Goal: Task Accomplishment & Management: Use online tool/utility

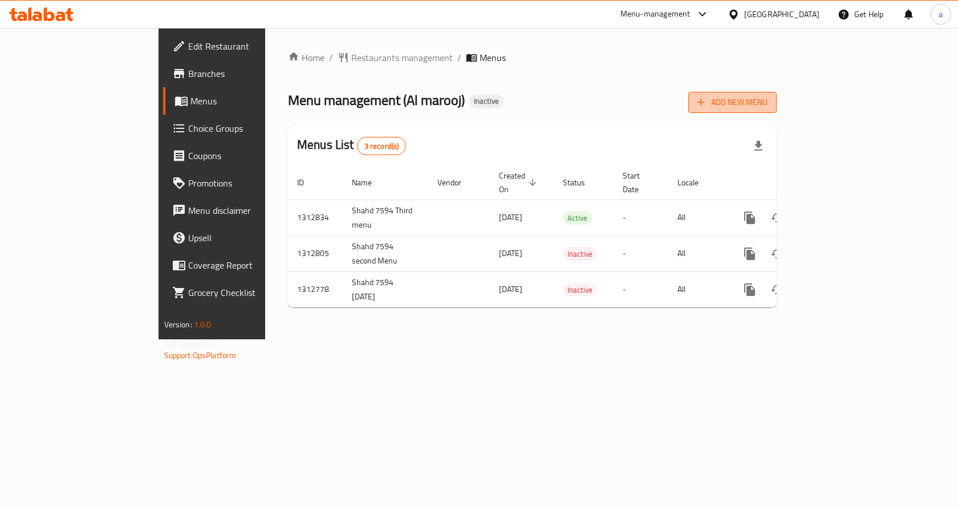
click at [768, 99] on span "Add New Menu" at bounding box center [732, 102] width 70 height 14
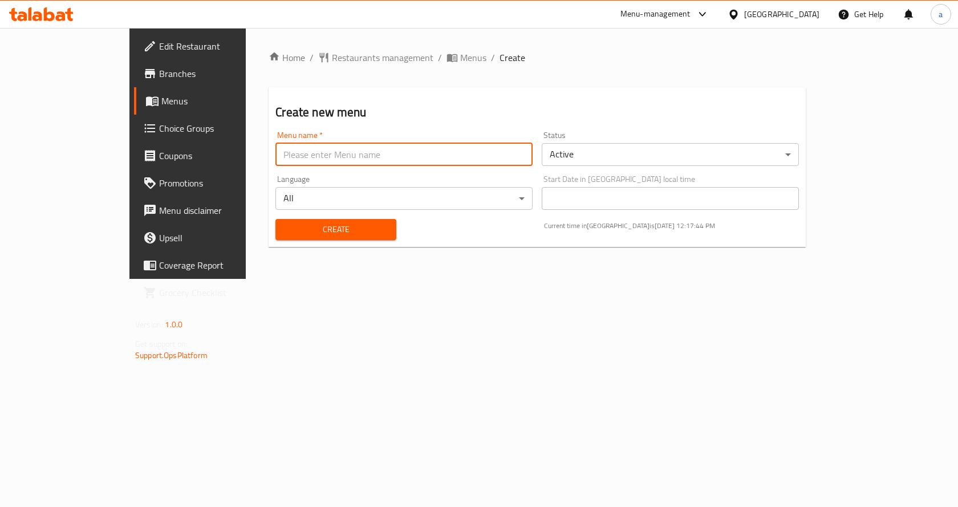
click at [406, 161] on input "text" at bounding box center [403, 154] width 257 height 23
drag, startPoint x: 327, startPoint y: 154, endPoint x: 133, endPoint y: 162, distance: 194.1
click at [133, 162] on div "Edit Restaurant Branches Menus Choice Groups Coupons Promotions Menu disclaimer…" at bounding box center [478, 153] width 699 height 251
type input "Abdelrhman_8026_(First menu)"
click at [316, 233] on span "Create" at bounding box center [336, 229] width 102 height 14
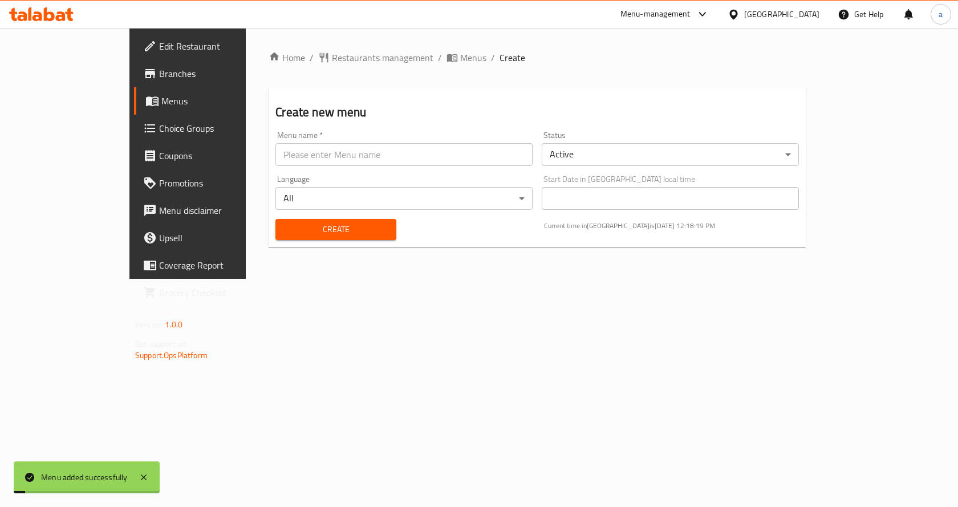
click at [305, 164] on input "text" at bounding box center [403, 154] width 257 height 23
click at [275, 161] on input "text" at bounding box center [403, 154] width 257 height 23
paste input "Abdelrhman_8026_(First menu)"
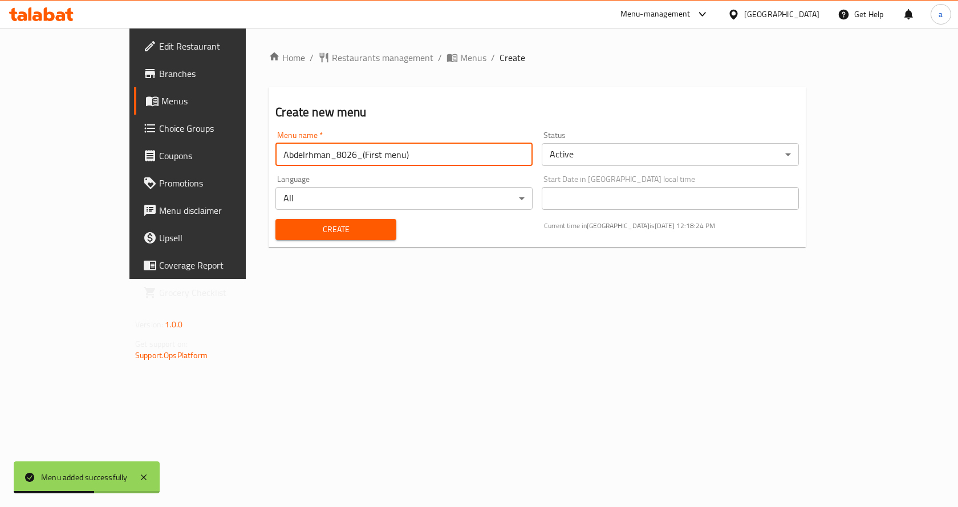
drag, startPoint x: 296, startPoint y: 155, endPoint x: 279, endPoint y: 155, distance: 16.5
click at [279, 155] on input "Abdelrhman_8026_(First menu)" at bounding box center [403, 154] width 257 height 23
type input "Abdelrhman_8026_(Second menu)"
click at [285, 231] on span "Create" at bounding box center [336, 229] width 102 height 14
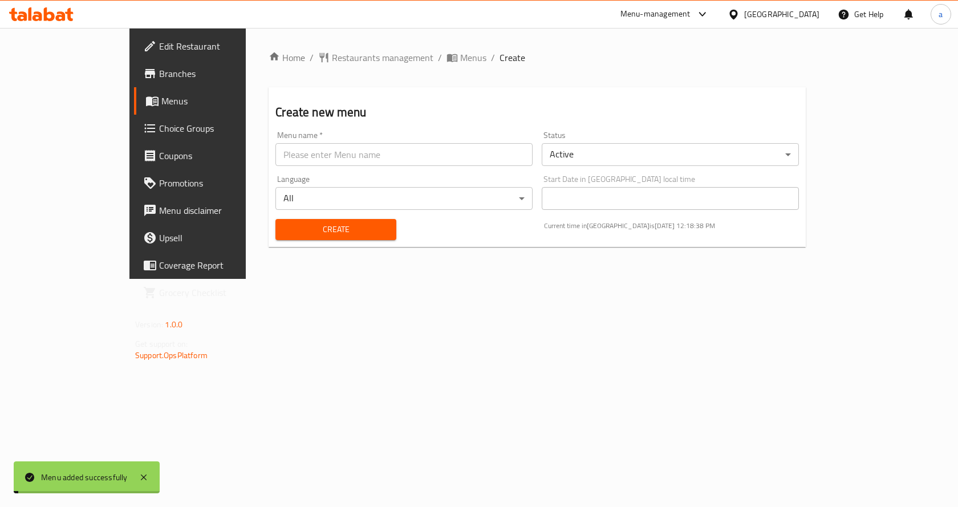
click at [299, 154] on input "text" at bounding box center [403, 154] width 257 height 23
paste input "Abdelrhman_8026_(First menu)"
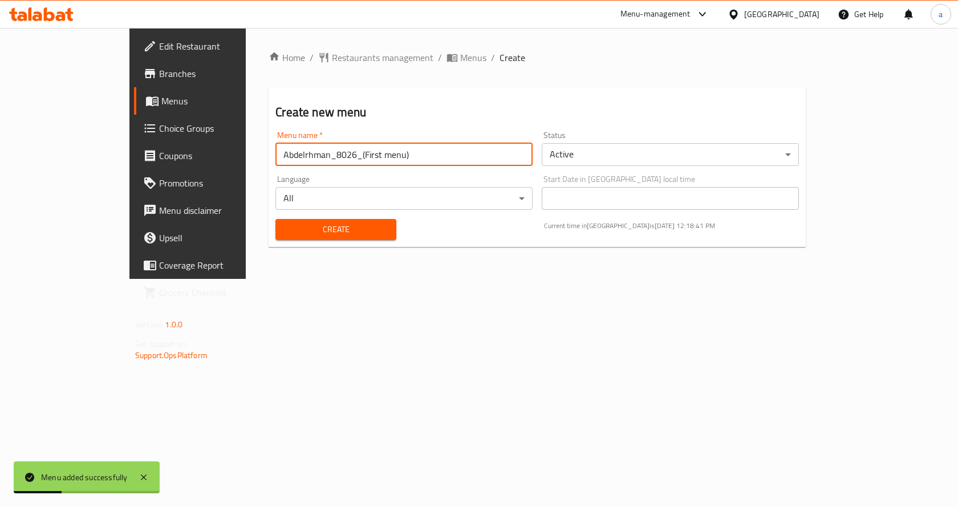
drag, startPoint x: 296, startPoint y: 156, endPoint x: 278, endPoint y: 159, distance: 17.9
click at [278, 159] on input "Abdelrhman_8026_(First menu)" at bounding box center [403, 154] width 257 height 23
type input "Abdelrhman_8026_(Third menu)"
click at [285, 224] on span "Create" at bounding box center [336, 229] width 102 height 14
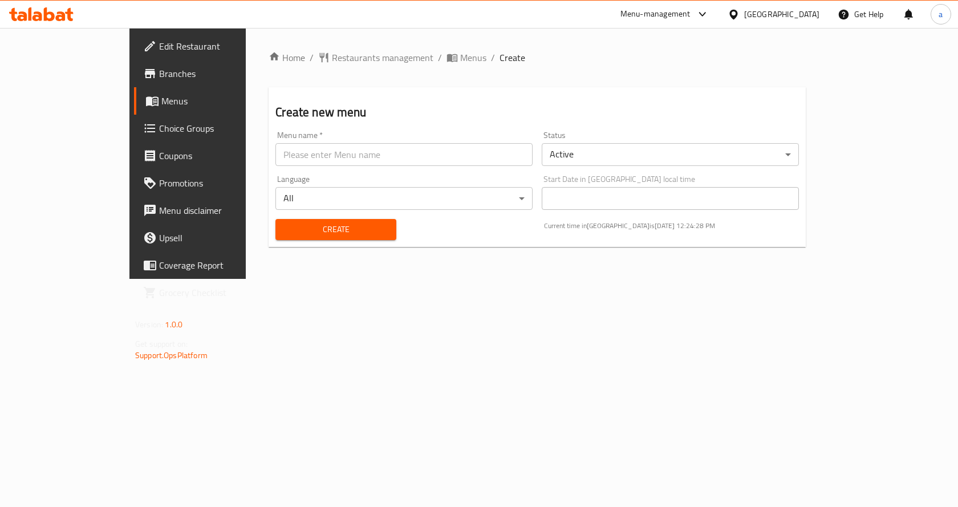
click at [159, 80] on span "Branches" at bounding box center [219, 74] width 121 height 14
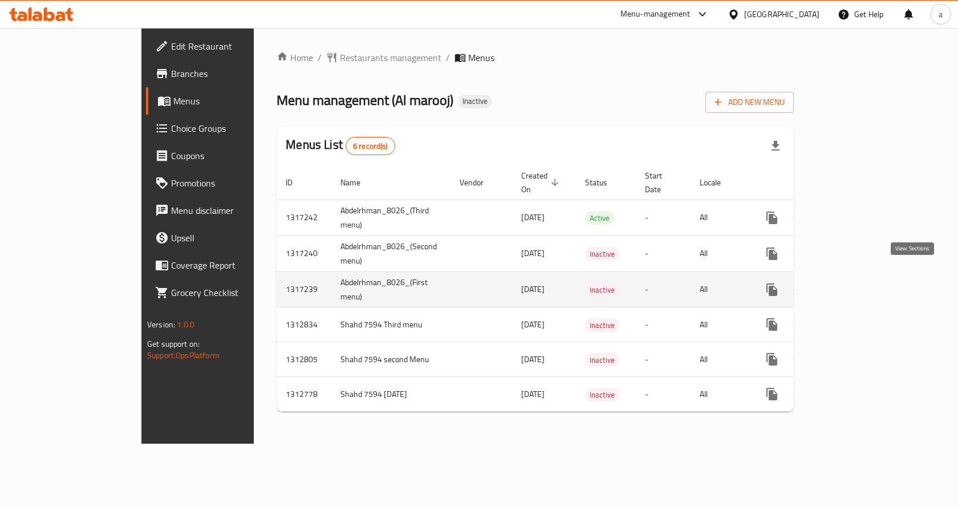
click at [861, 283] on icon "enhanced table" at bounding box center [854, 290] width 14 height 14
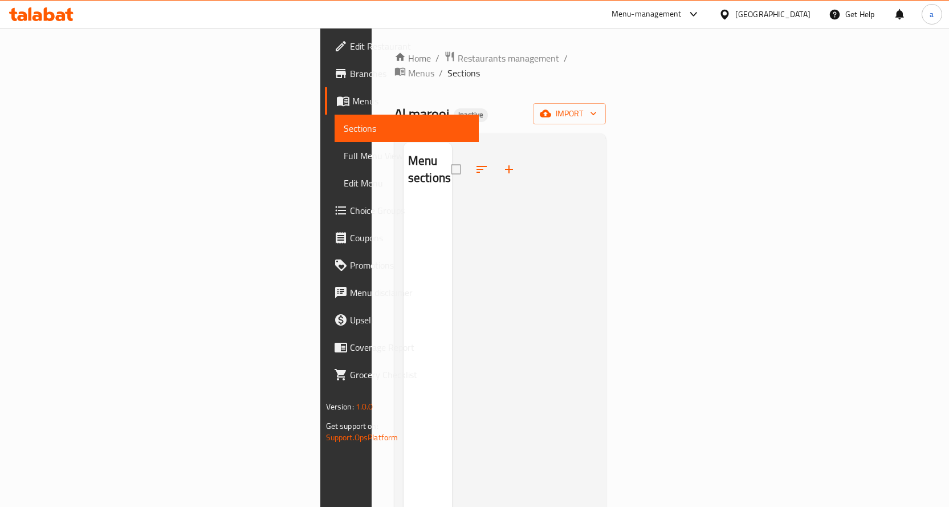
click at [607, 86] on div "Home / Restaurants management / Menus / Sections Al marooj Inactive import Menu…" at bounding box center [501, 355] width 212 height 608
click at [597, 107] on span "import" at bounding box center [569, 114] width 55 height 14
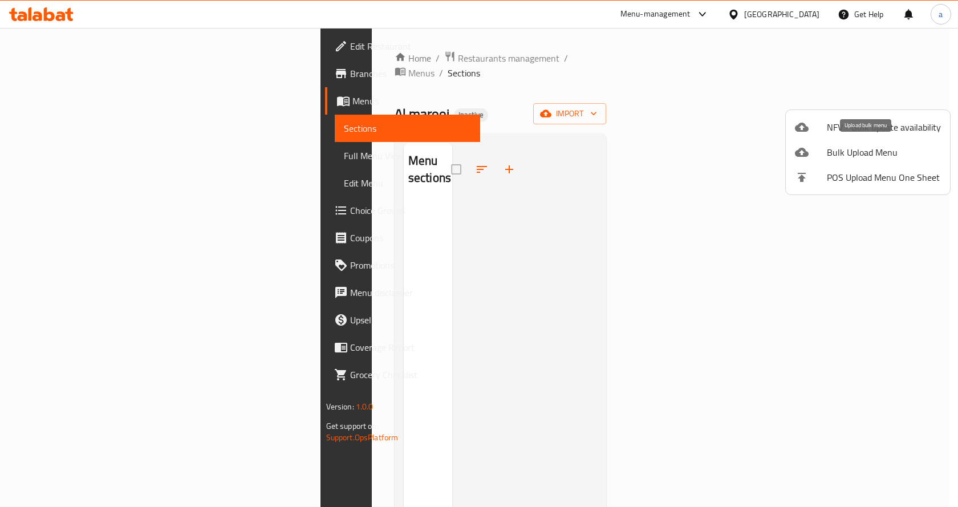
click at [841, 151] on span "Bulk Upload Menu" at bounding box center [884, 152] width 114 height 14
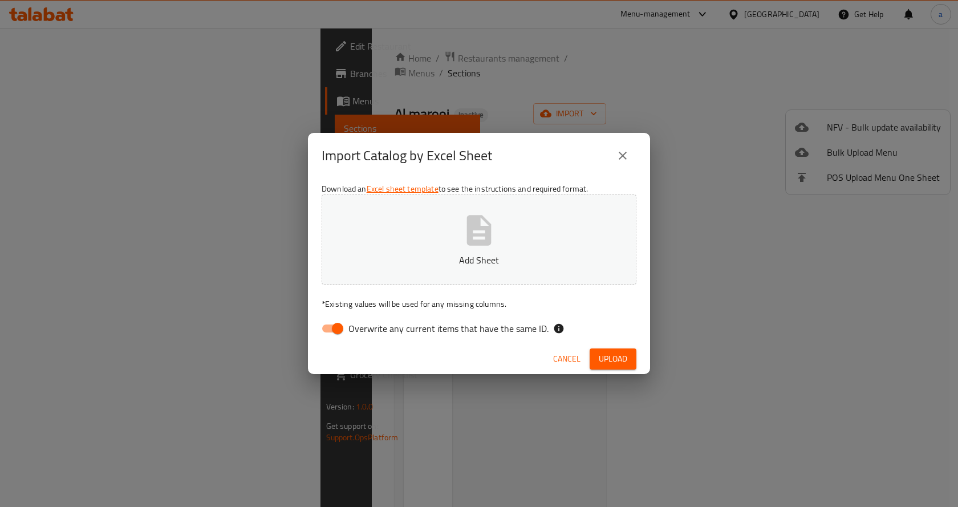
click at [423, 331] on span "Overwrite any current items that have the same ID." at bounding box center [448, 329] width 200 height 14
click at [370, 331] on input "Overwrite any current items that have the same ID." at bounding box center [337, 329] width 65 height 22
checkbox input "false"
click at [478, 228] on icon "button" at bounding box center [479, 230] width 25 height 30
click at [610, 362] on span "Upload" at bounding box center [613, 359] width 29 height 14
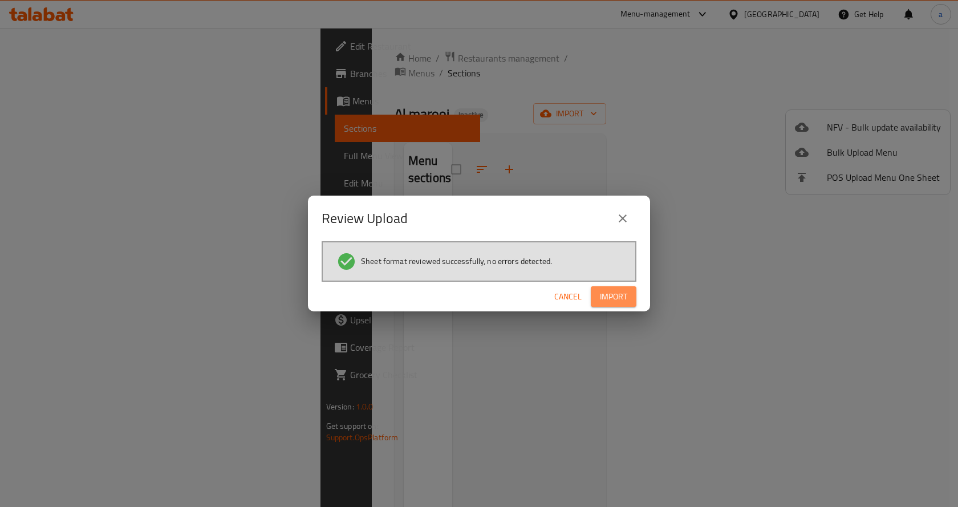
click at [607, 299] on span "Import" at bounding box center [613, 297] width 27 height 14
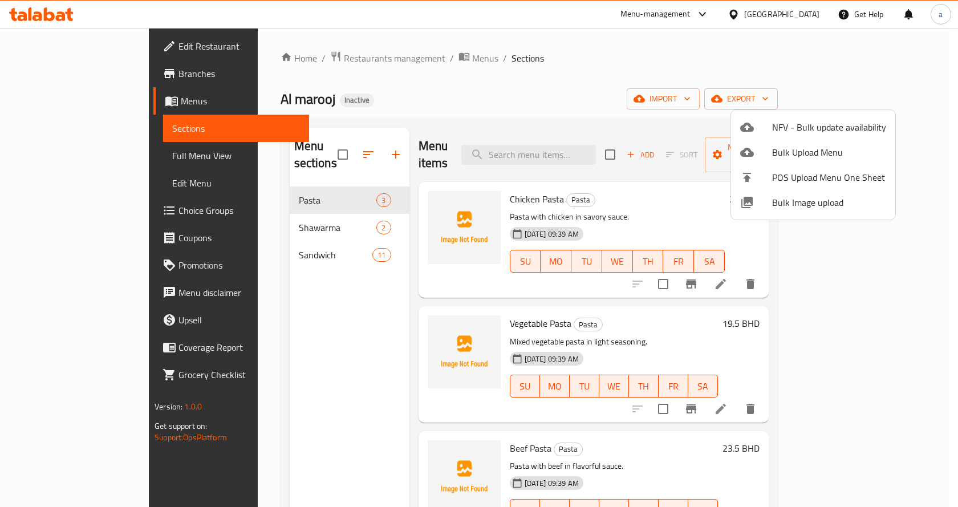
click at [579, 95] on div at bounding box center [479, 253] width 958 height 507
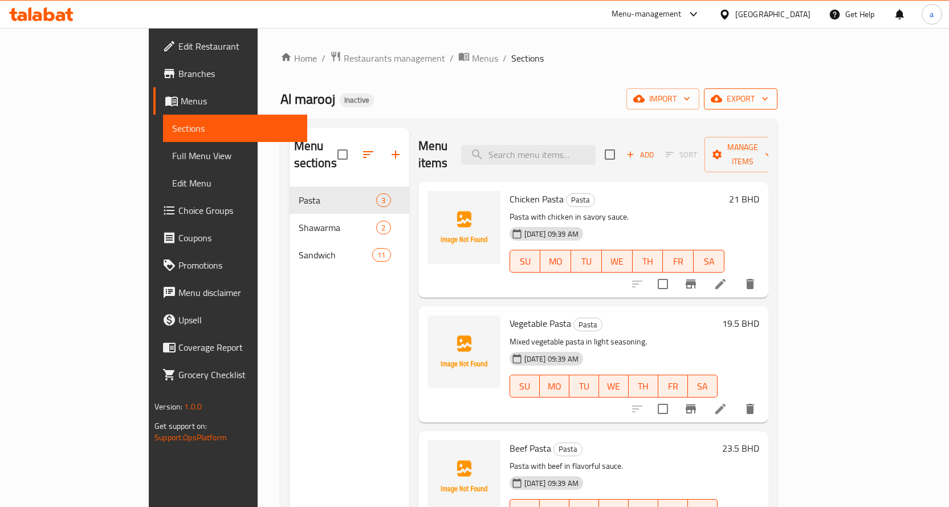
click at [769, 103] on span "export" at bounding box center [740, 99] width 55 height 14
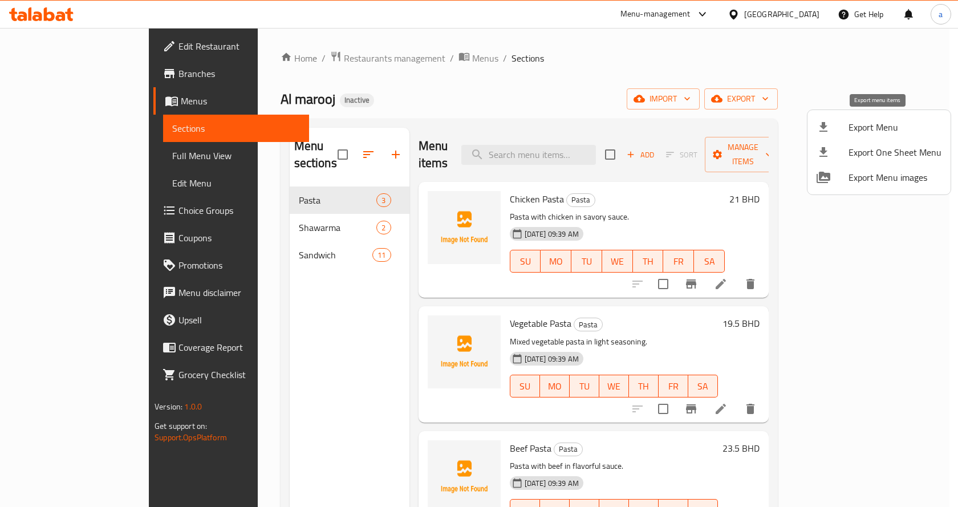
click at [879, 134] on span "Export Menu" at bounding box center [895, 127] width 93 height 14
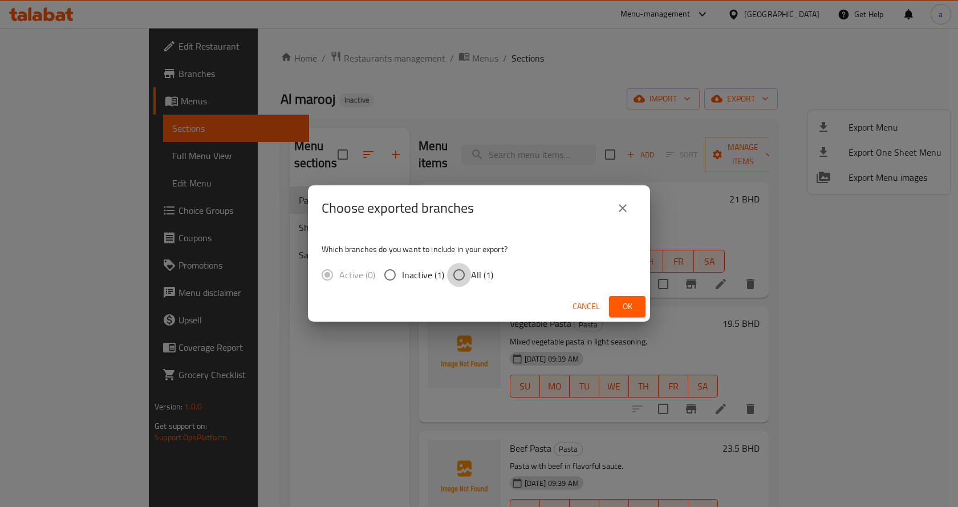
click at [462, 275] on input "All (1)" at bounding box center [459, 275] width 24 height 24
radio input "true"
click at [620, 303] on span "Ok" at bounding box center [627, 306] width 18 height 14
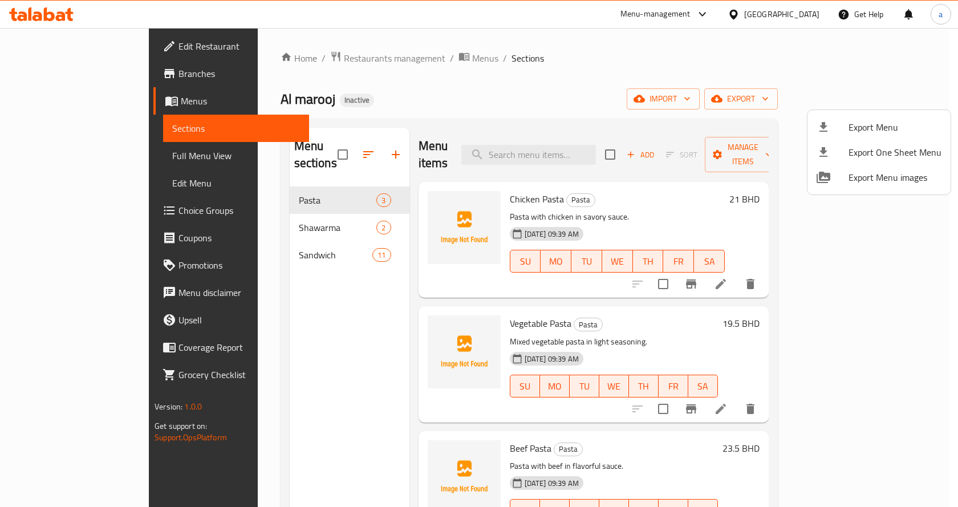
click at [641, 39] on div at bounding box center [479, 253] width 958 height 507
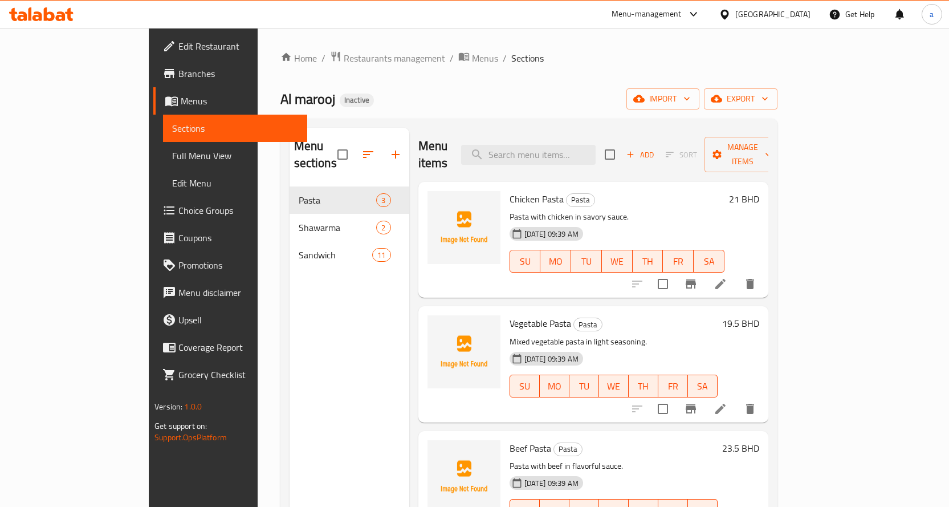
click at [172, 149] on span "Full Menu View" at bounding box center [235, 156] width 126 height 14
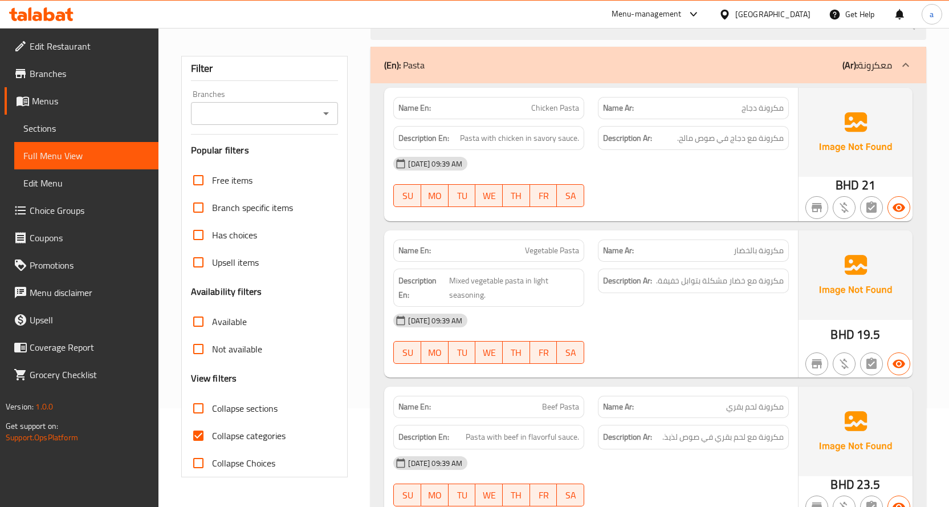
scroll to position [228, 0]
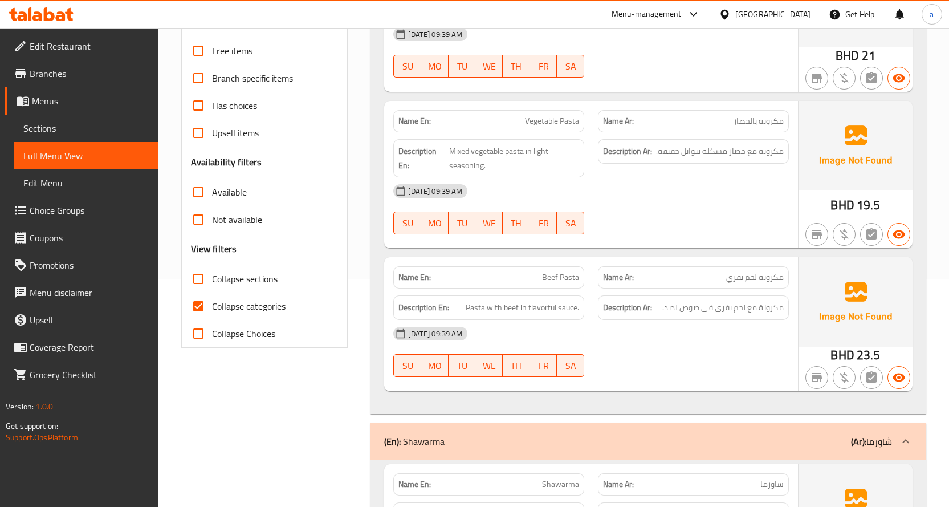
click at [200, 317] on input "Collapse categories" at bounding box center [198, 306] width 27 height 27
checkbox input "false"
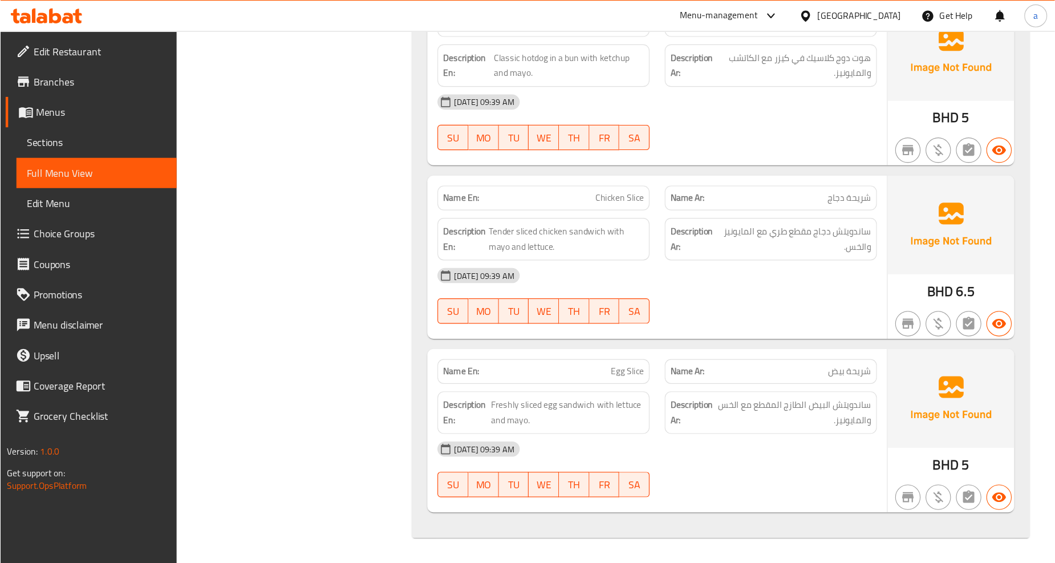
scroll to position [2233, 0]
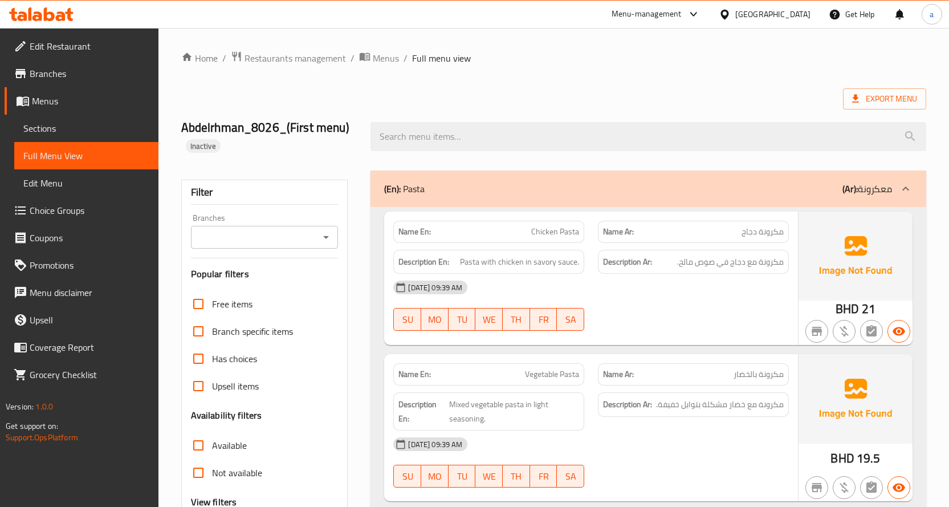
click at [63, 13] on icon at bounding box center [61, 16] width 10 height 10
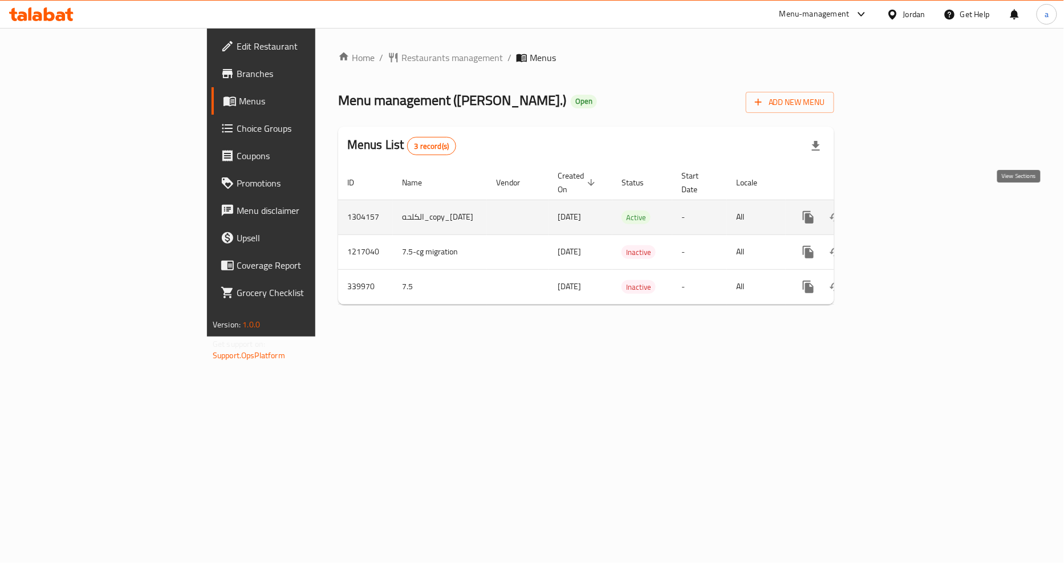
click at [898, 210] on icon "enhanced table" at bounding box center [891, 217] width 14 height 14
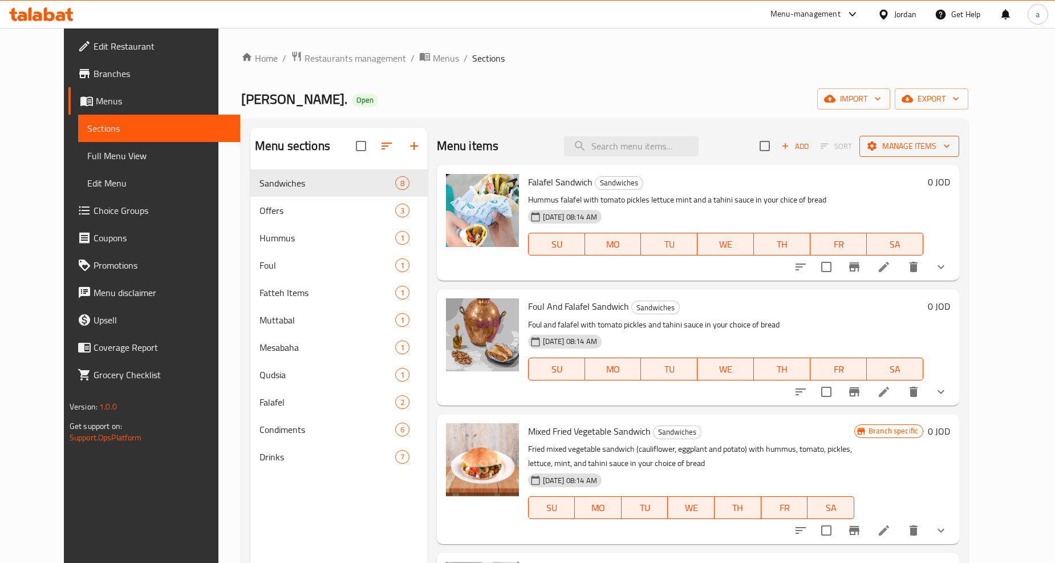
click at [950, 147] on span "Manage items" at bounding box center [909, 146] width 82 height 14
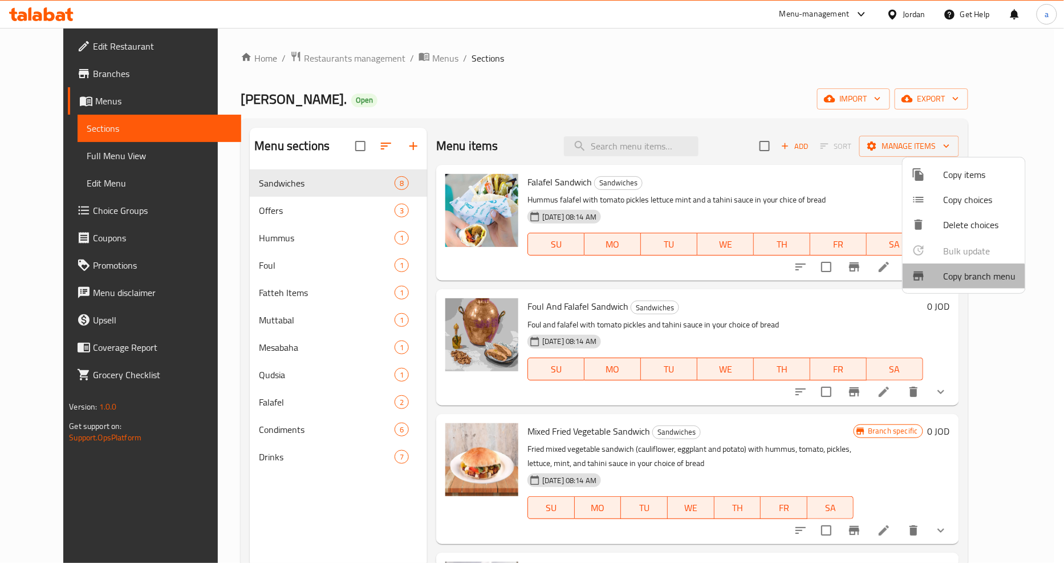
click at [947, 279] on span "Copy branch menu" at bounding box center [980, 276] width 72 height 14
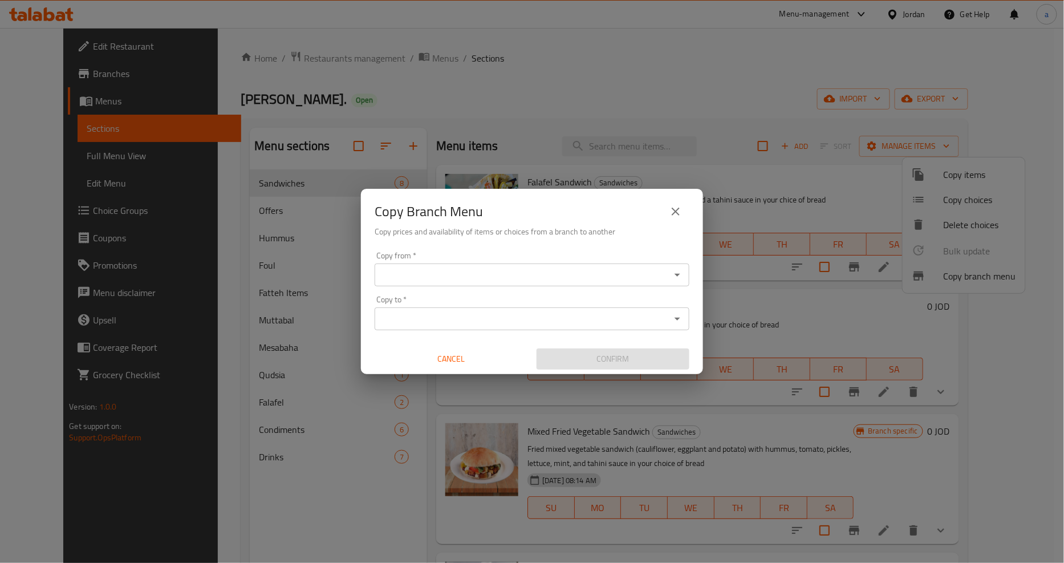
click at [578, 274] on input "Copy from   *" at bounding box center [522, 275] width 289 height 16
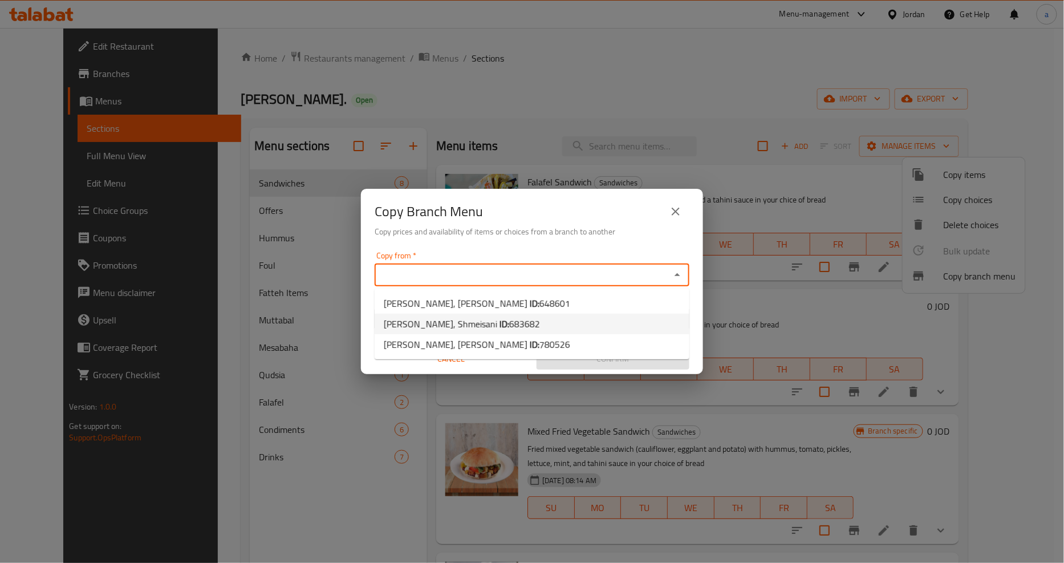
click at [509, 318] on span "683682" at bounding box center [524, 323] width 31 height 17
type input "[PERSON_NAME], Shmeisani"
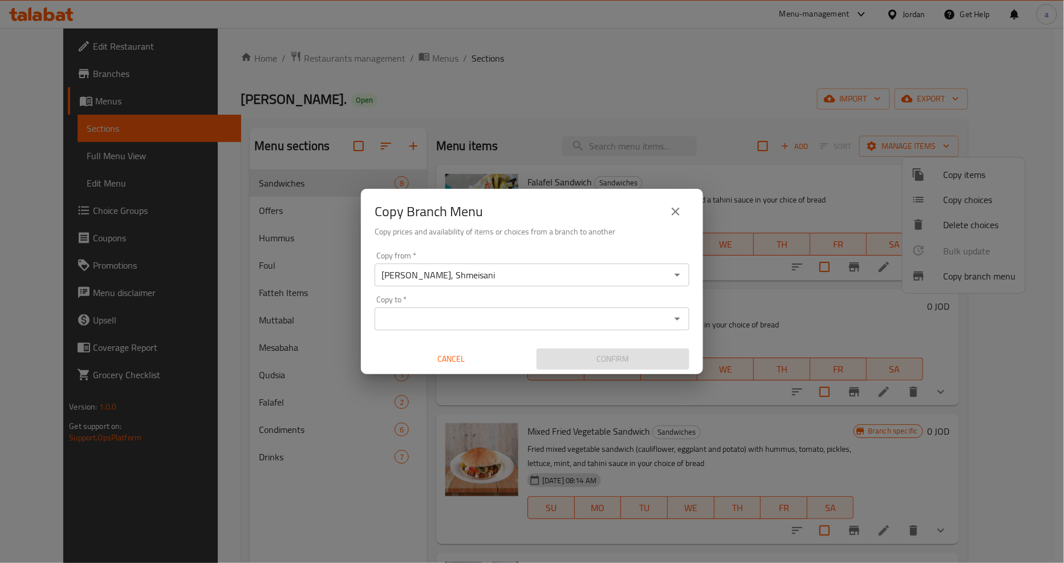
click at [434, 315] on input "Copy to   *" at bounding box center [522, 319] width 289 height 16
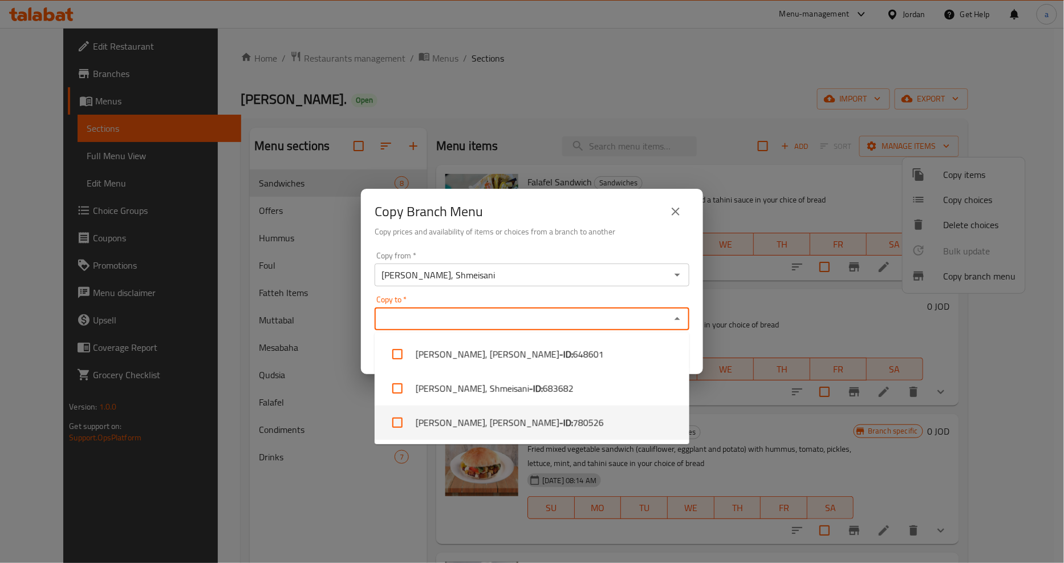
click at [484, 424] on li "Al Kalha, Al Rawnaq - ID: 780526" at bounding box center [532, 422] width 315 height 34
checkbox input "true"
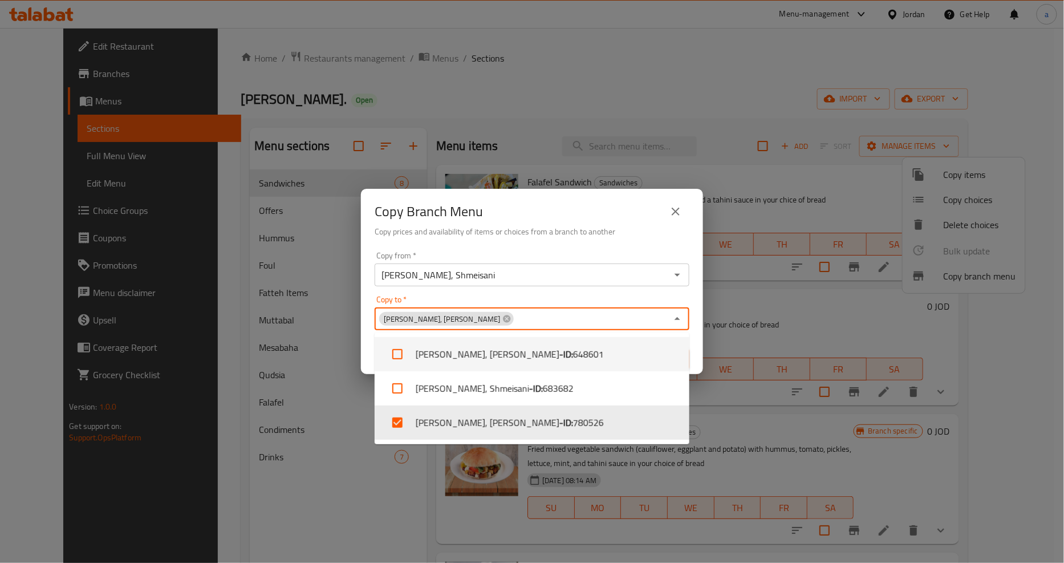
click at [562, 229] on h6 "Copy prices and availability of items or choices from a branch to another" at bounding box center [532, 231] width 315 height 13
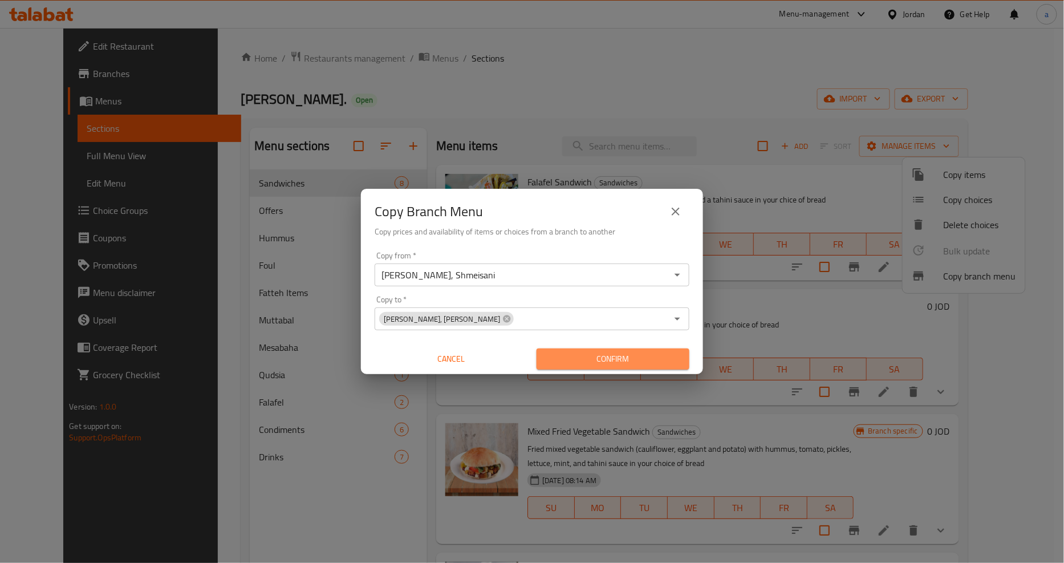
click at [626, 358] on span "Confirm" at bounding box center [613, 359] width 135 height 14
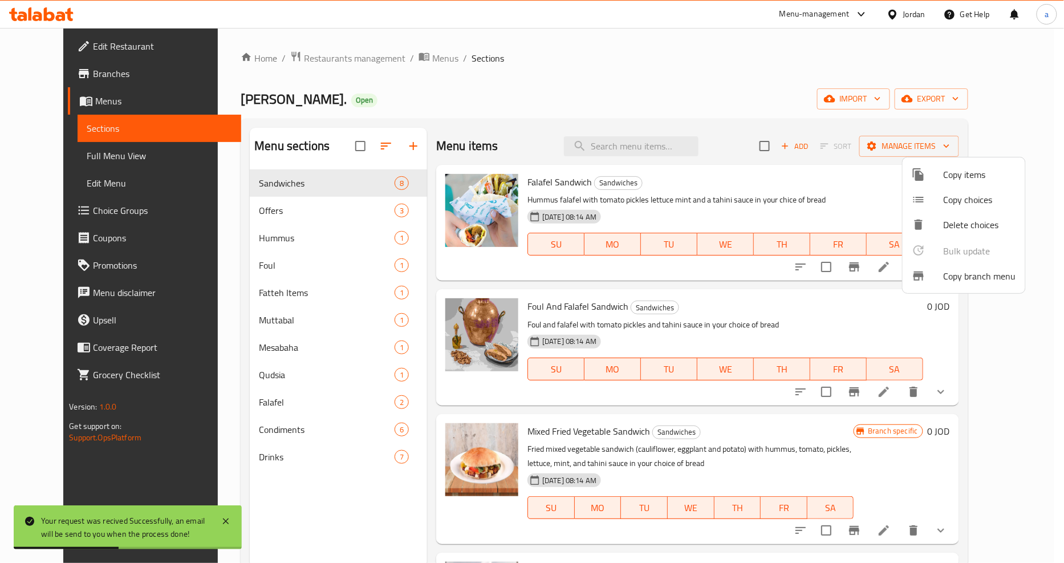
click at [33, 75] on div at bounding box center [532, 281] width 1064 height 563
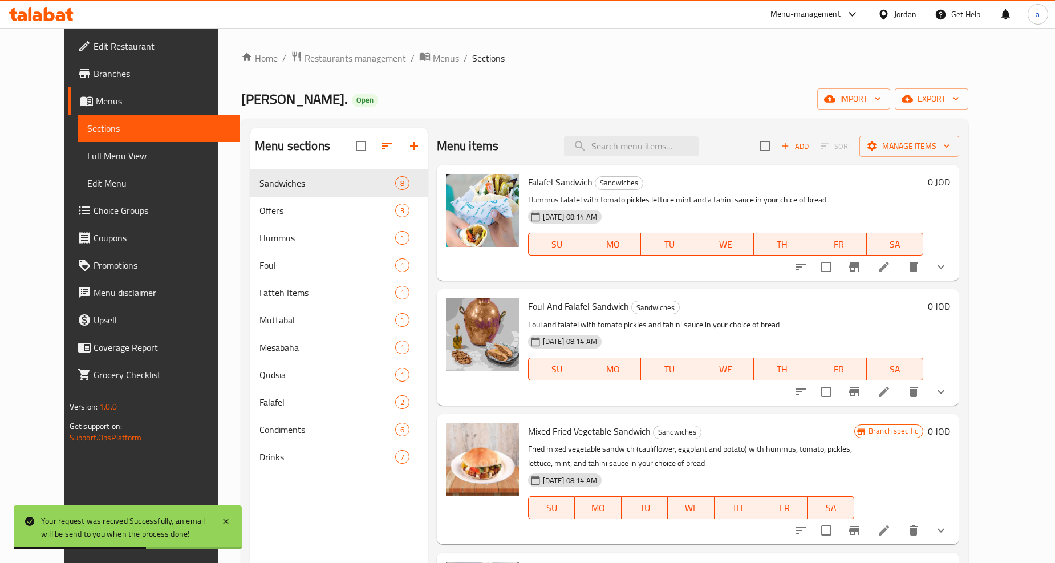
click at [94, 75] on span "Branches" at bounding box center [162, 74] width 137 height 14
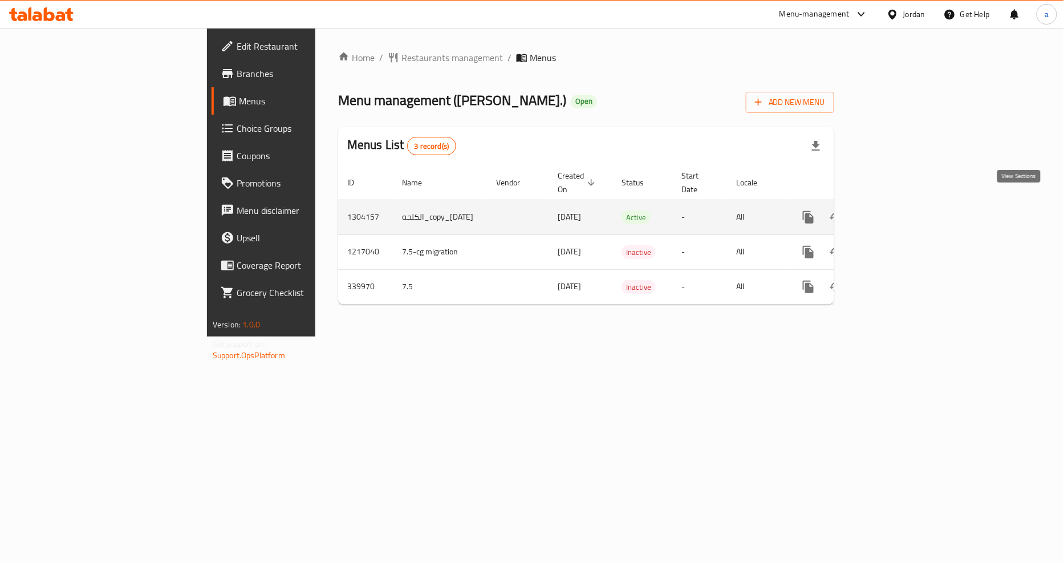
click at [898, 210] on icon "enhanced table" at bounding box center [891, 217] width 14 height 14
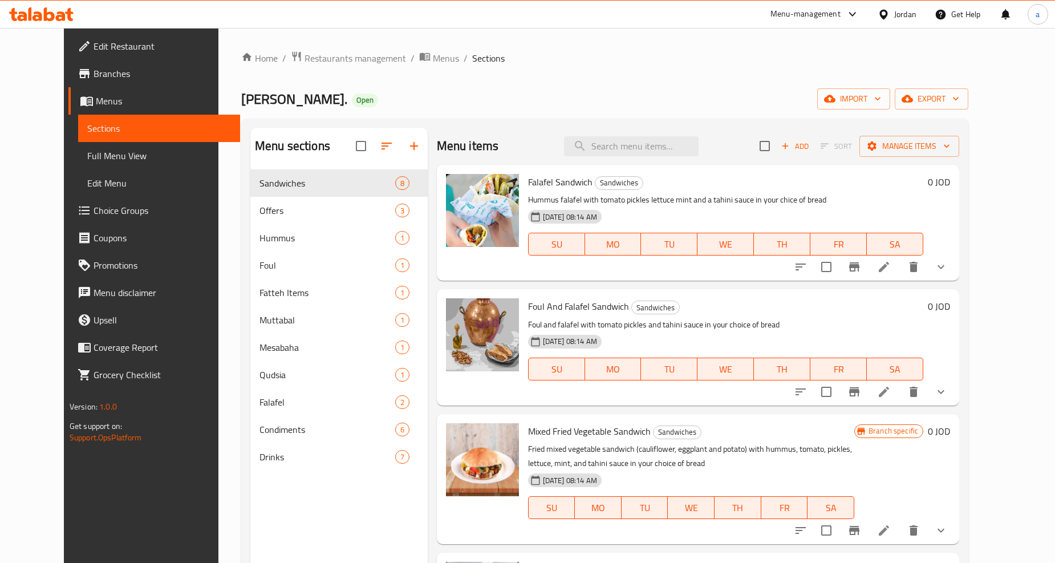
click at [87, 156] on span "Full Menu View" at bounding box center [159, 156] width 144 height 14
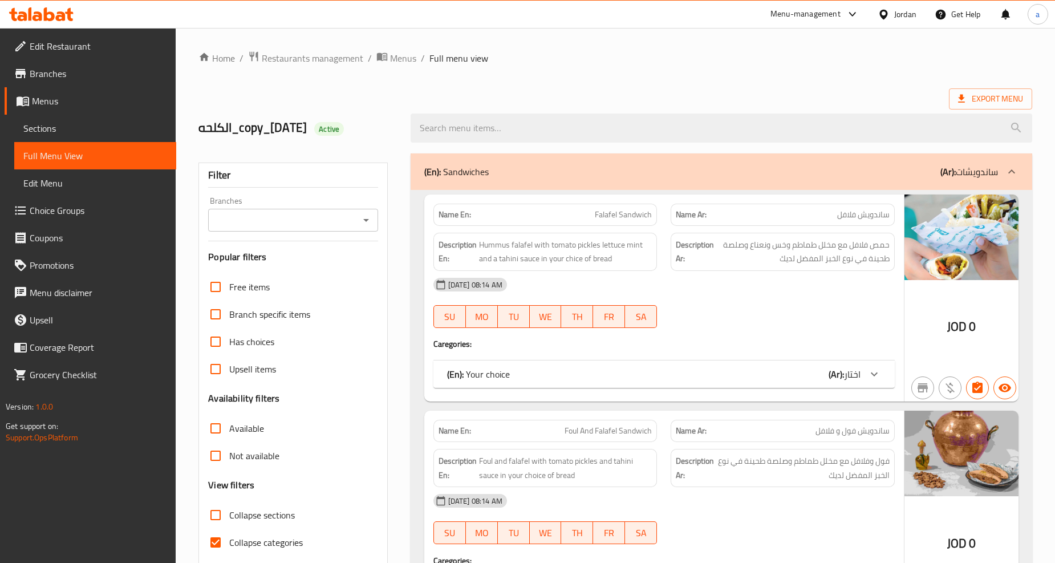
click at [288, 231] on div "Branches" at bounding box center [292, 220] width 169 height 23
click at [364, 216] on icon "Open" at bounding box center [366, 220] width 14 height 14
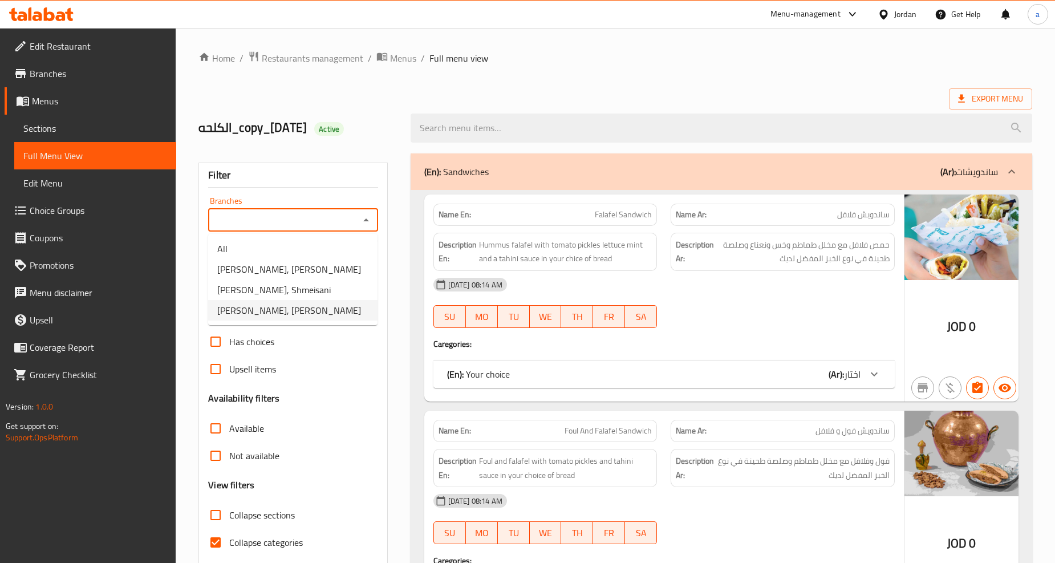
click at [290, 317] on span "[PERSON_NAME], [PERSON_NAME]" at bounding box center [289, 310] width 144 height 14
type input "[PERSON_NAME], [PERSON_NAME]"
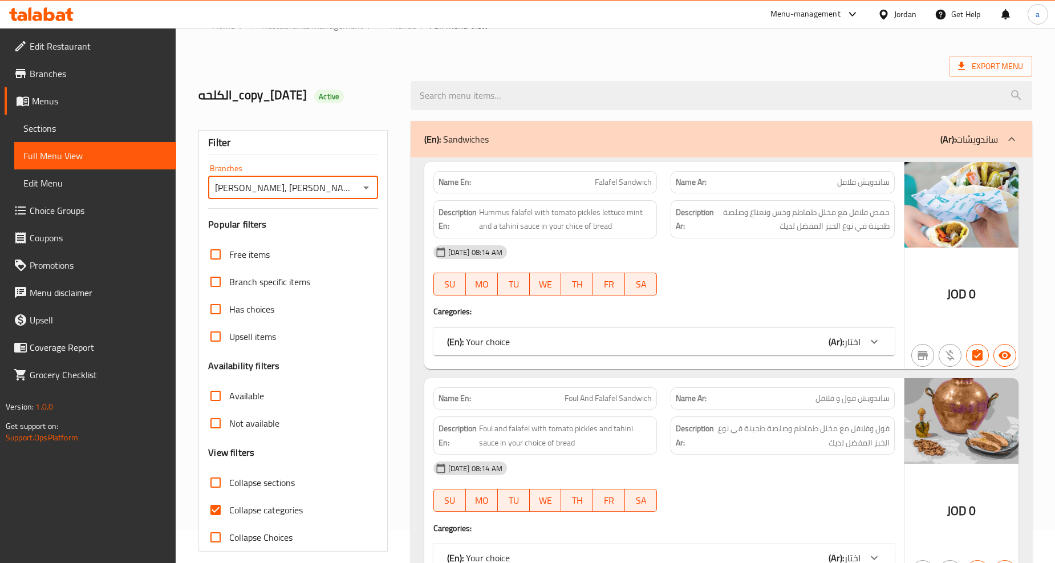
scroll to position [63, 0]
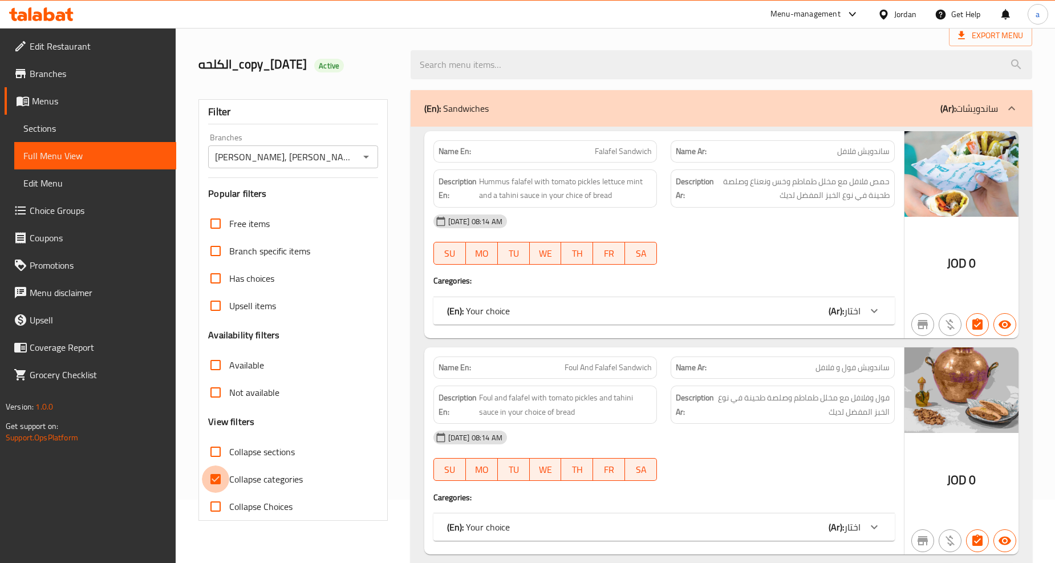
click at [223, 476] on input "Collapse categories" at bounding box center [215, 478] width 27 height 27
checkbox input "false"
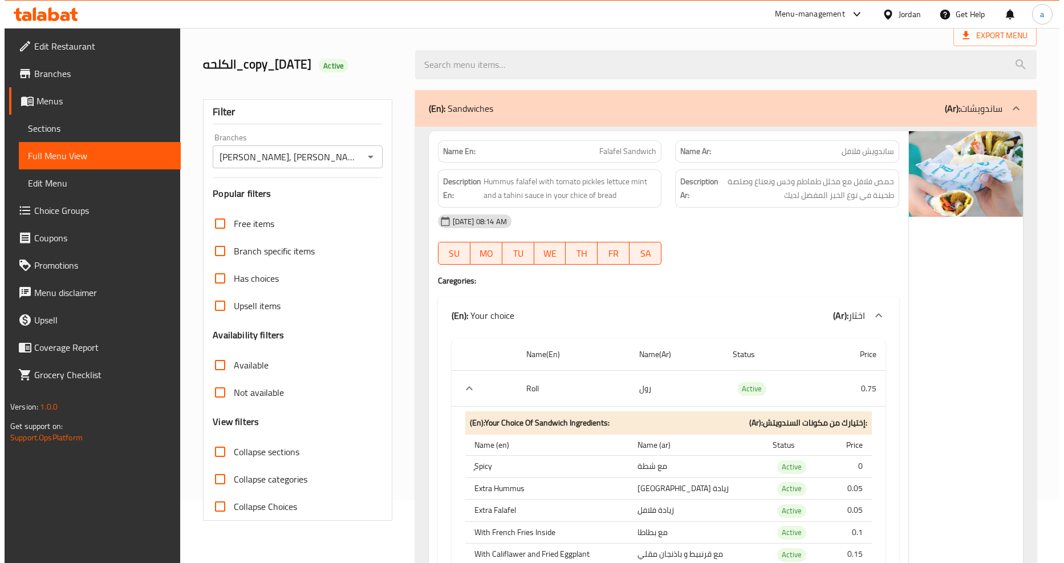
scroll to position [0, 0]
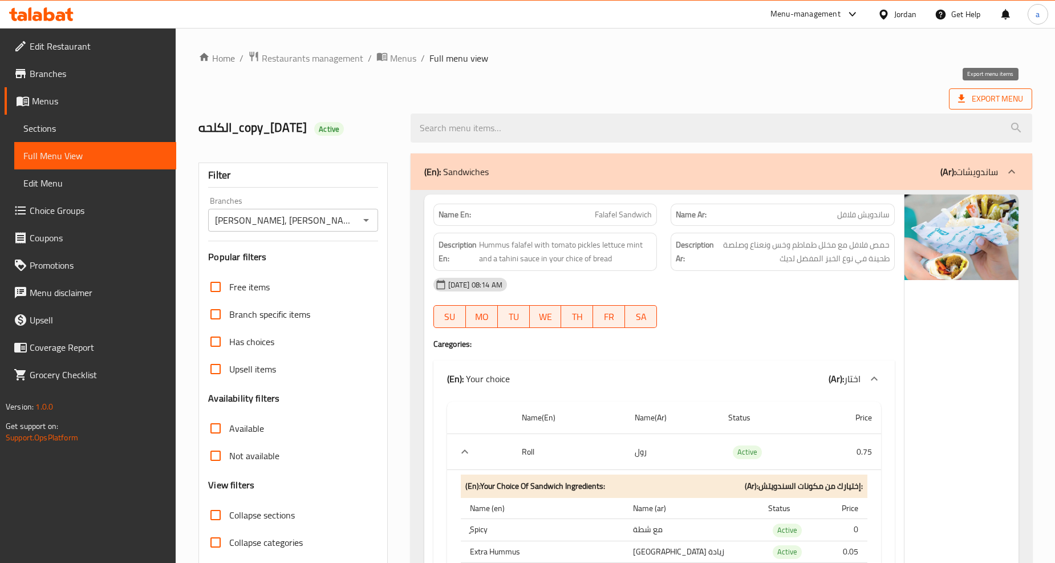
click at [985, 101] on span "Export Menu" at bounding box center [990, 99] width 65 height 14
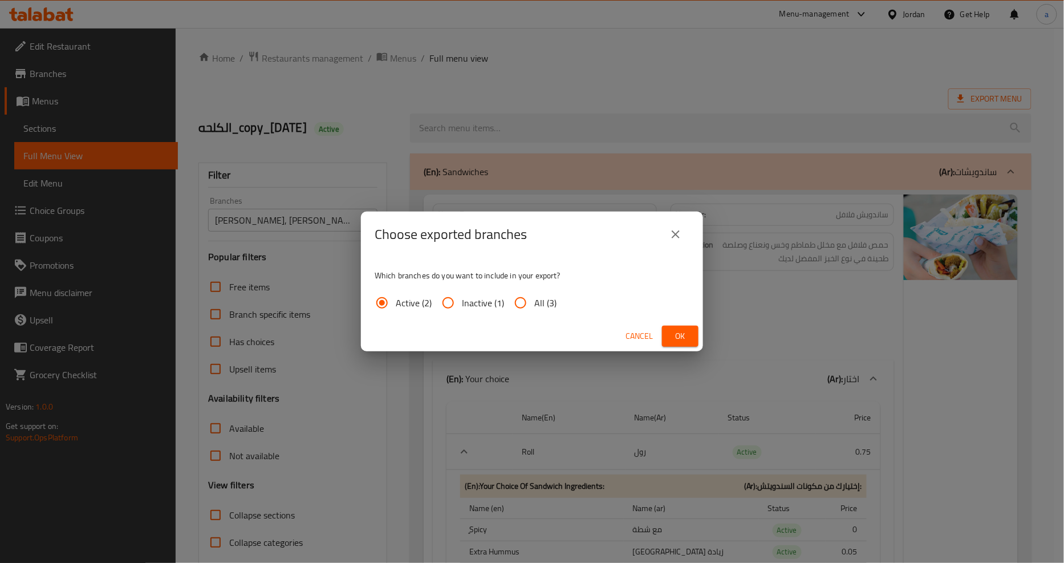
click at [519, 301] on input "All (3)" at bounding box center [520, 302] width 27 height 27
radio input "true"
click at [679, 332] on span "Ok" at bounding box center [680, 336] width 18 height 14
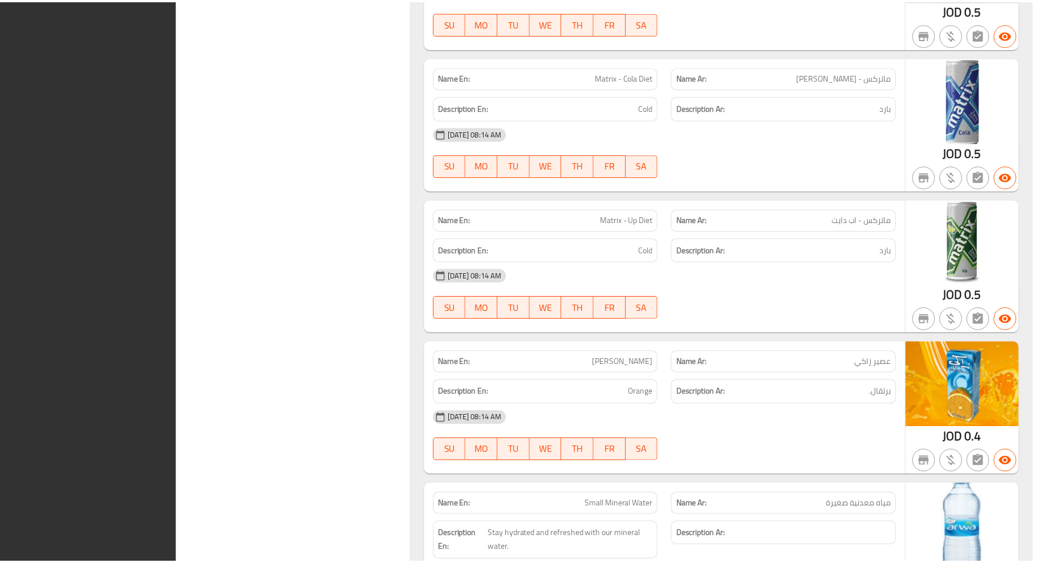
scroll to position [16203, 0]
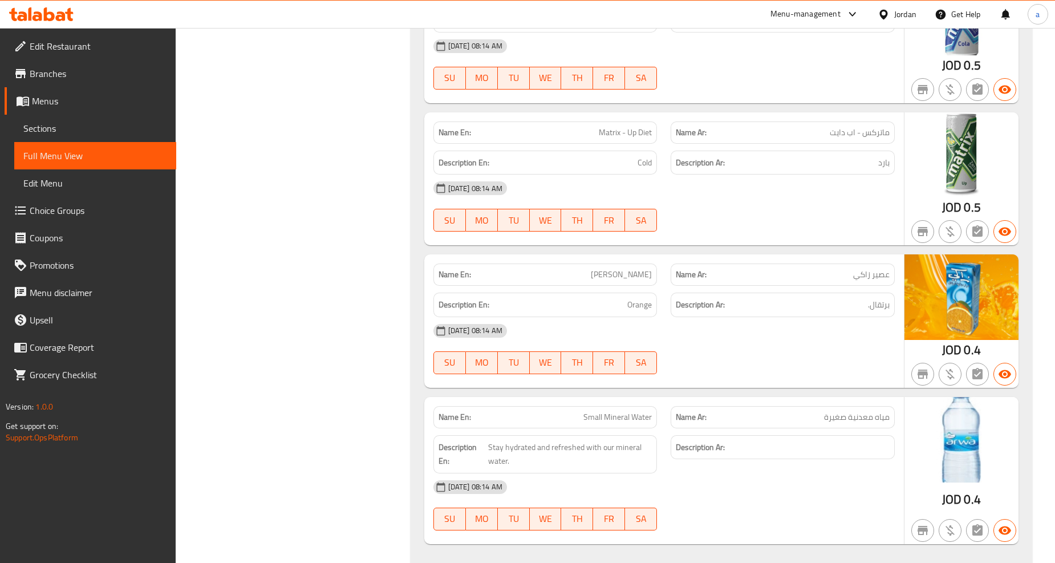
click at [47, 74] on span "Branches" at bounding box center [98, 74] width 137 height 14
